Goal: Find specific page/section: Find specific page/section

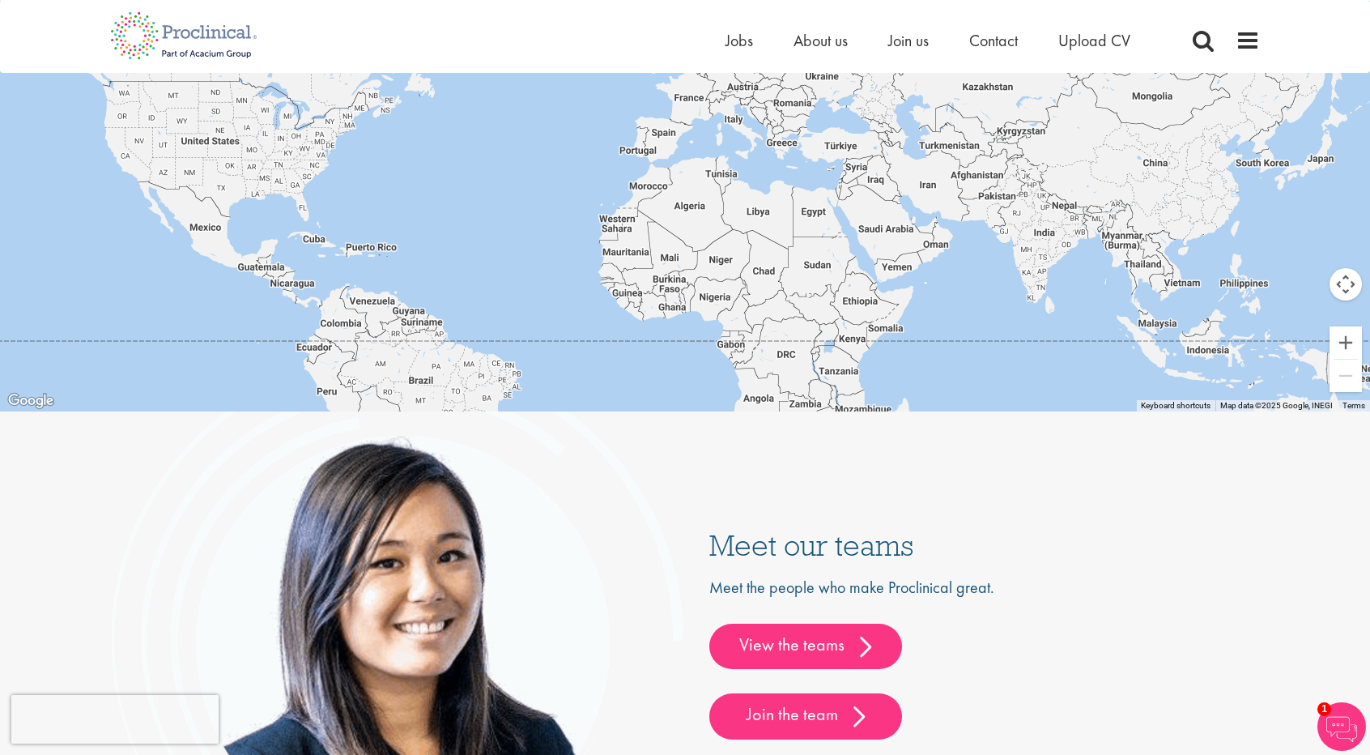
scroll to position [4574, 0]
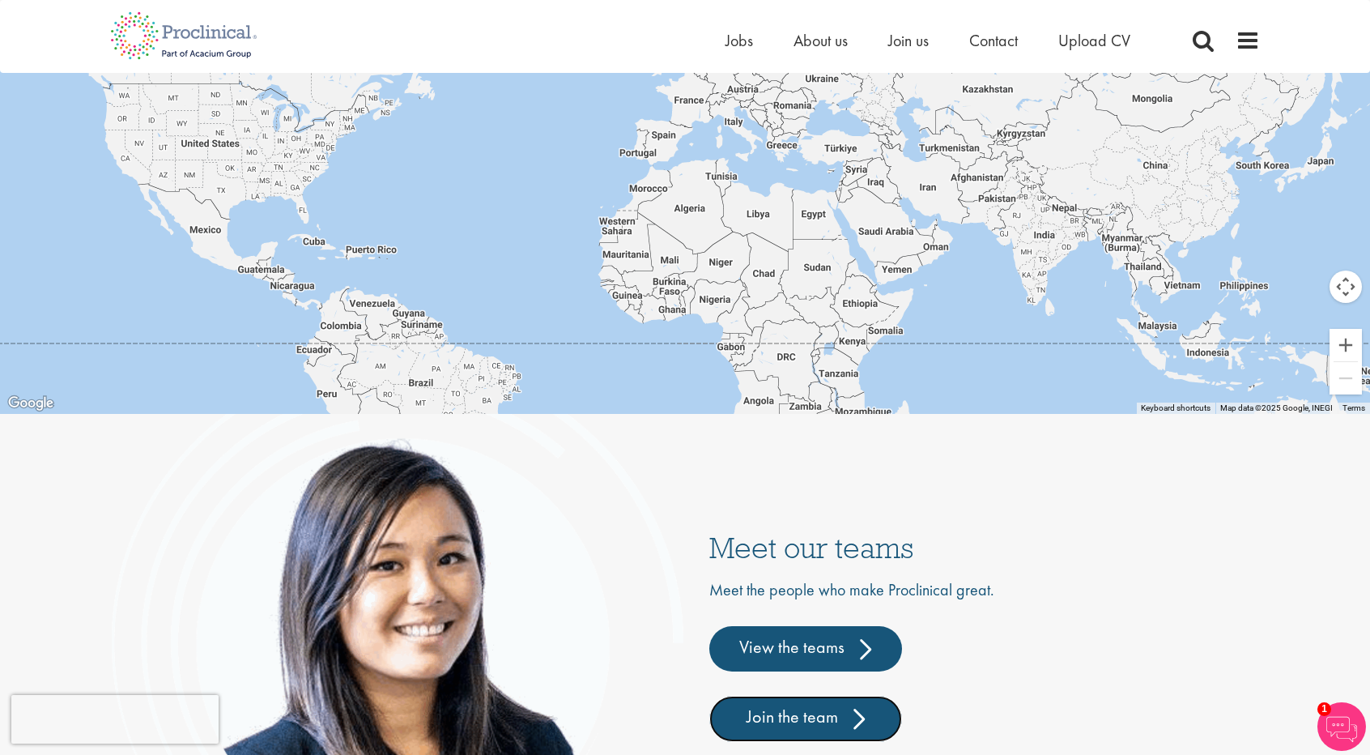
click at [805, 708] on link "Join the team" at bounding box center [805, 717] width 193 height 45
click at [832, 717] on link "Join the team" at bounding box center [805, 717] width 193 height 45
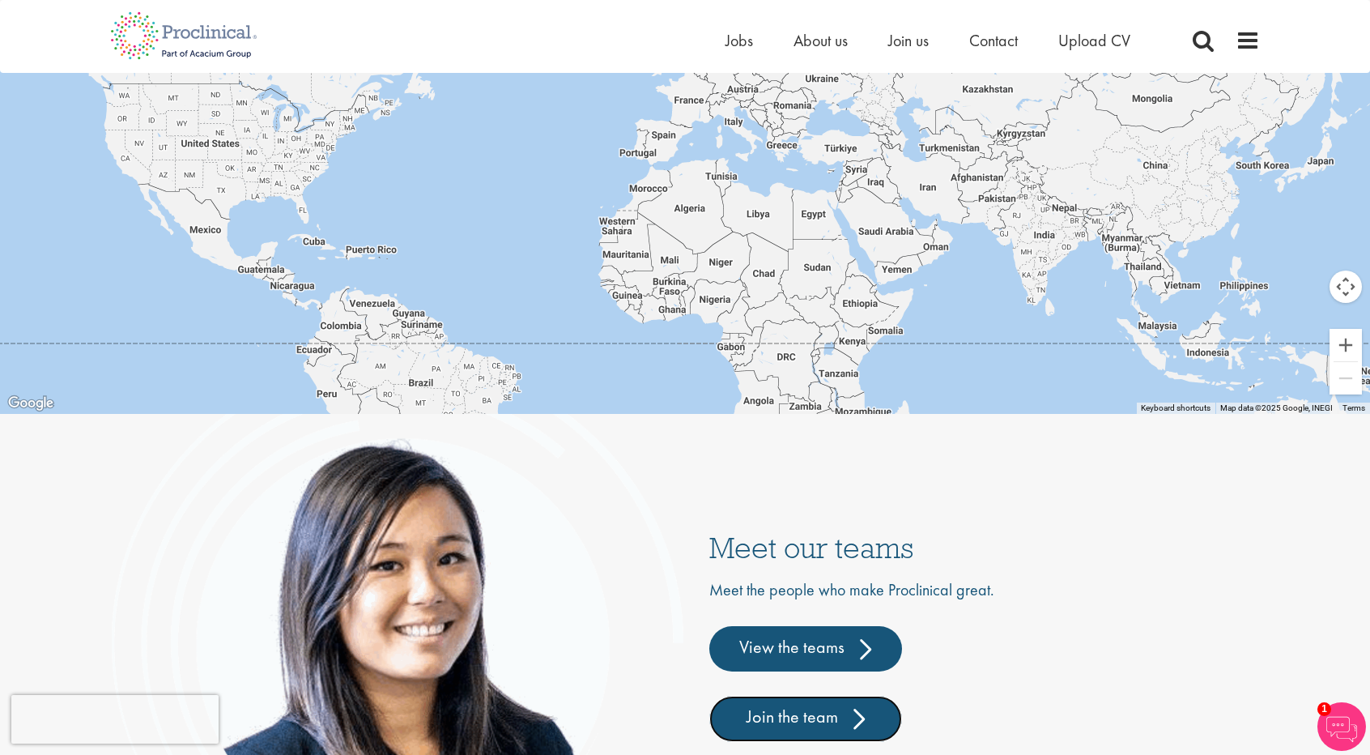
click at [832, 717] on link "Join the team" at bounding box center [805, 717] width 193 height 45
